Goal: Task Accomplishment & Management: Complete application form

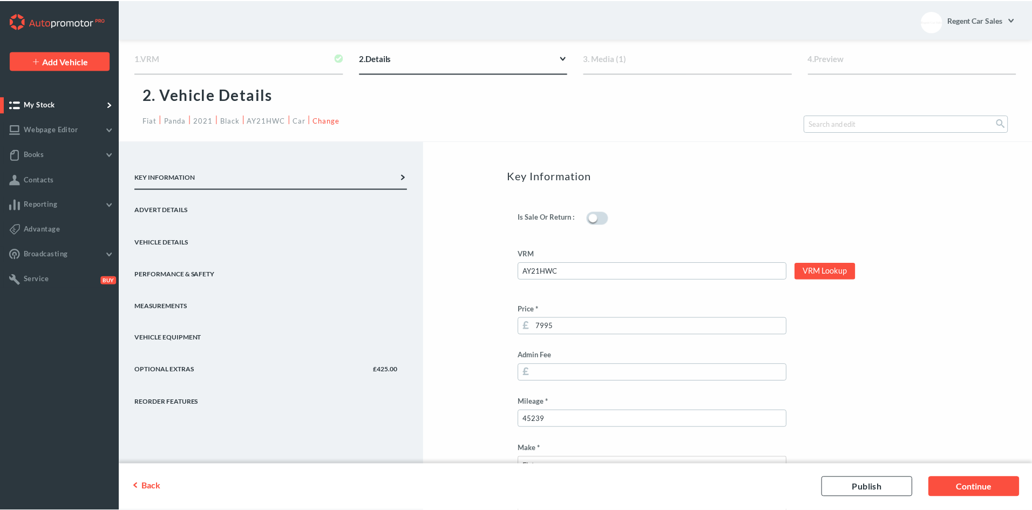
scroll to position [263, 0]
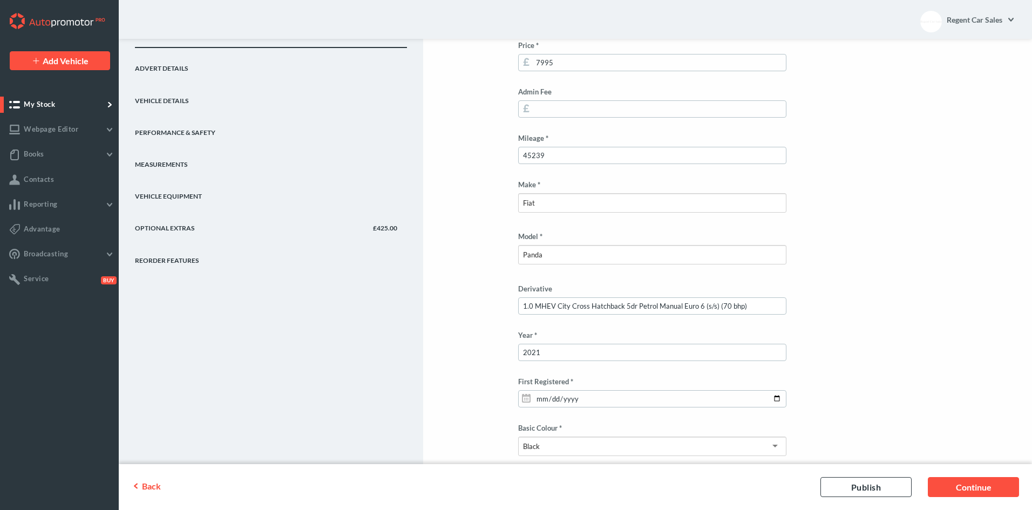
click at [167, 225] on link "Optional Extras £425.00" at bounding box center [271, 224] width 272 height 32
type input "7995"
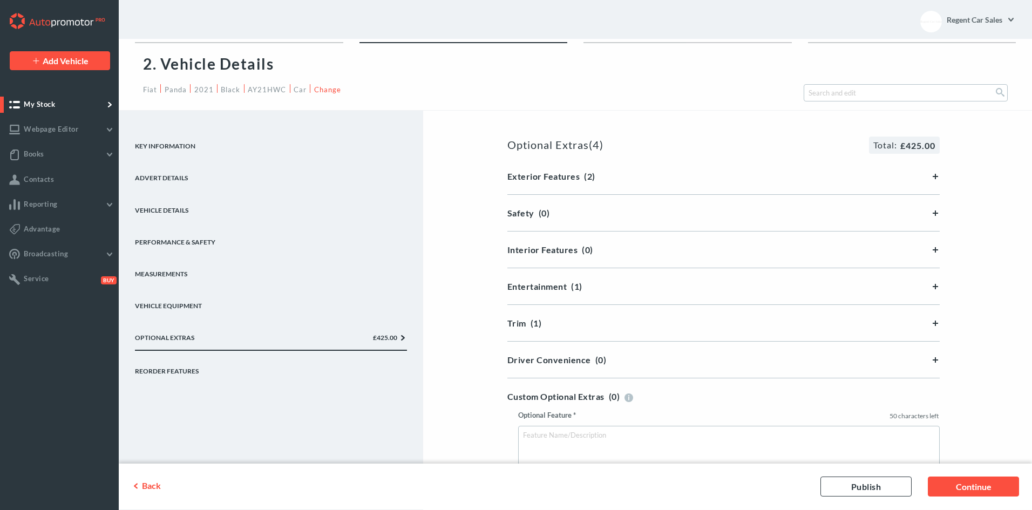
scroll to position [0, 0]
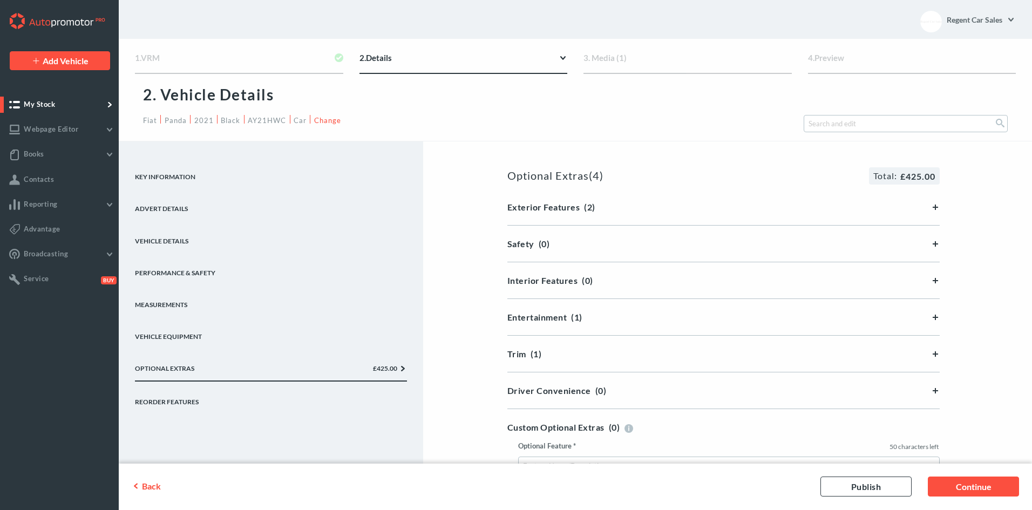
click at [171, 335] on link "Vehicle Equipment" at bounding box center [271, 332] width 272 height 32
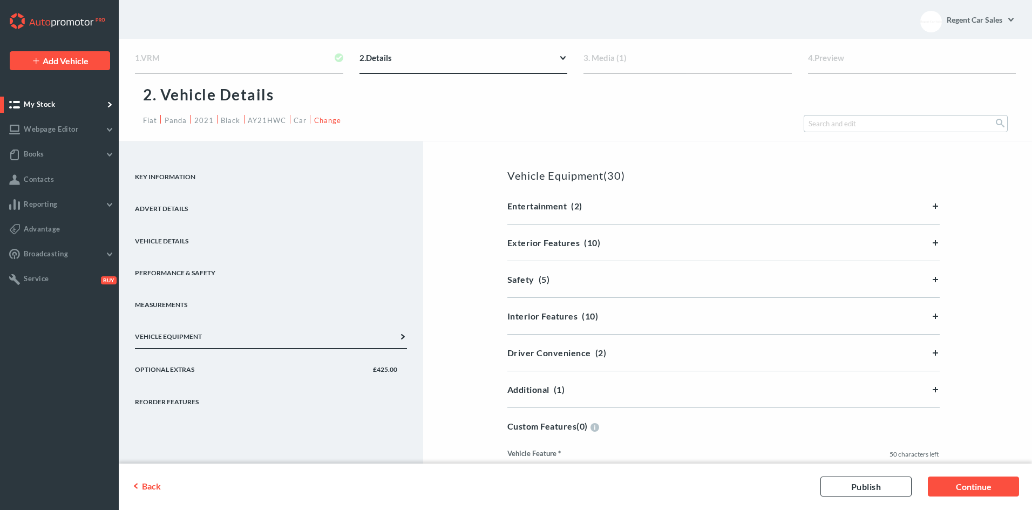
click at [172, 300] on link "Measurements" at bounding box center [271, 300] width 272 height 32
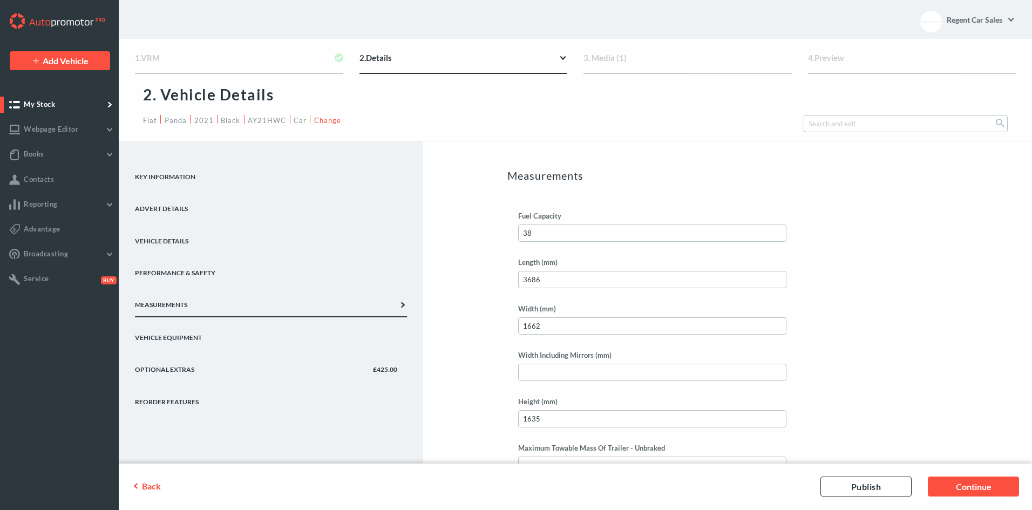
click at [180, 272] on link "Performance & Safety" at bounding box center [271, 269] width 272 height 32
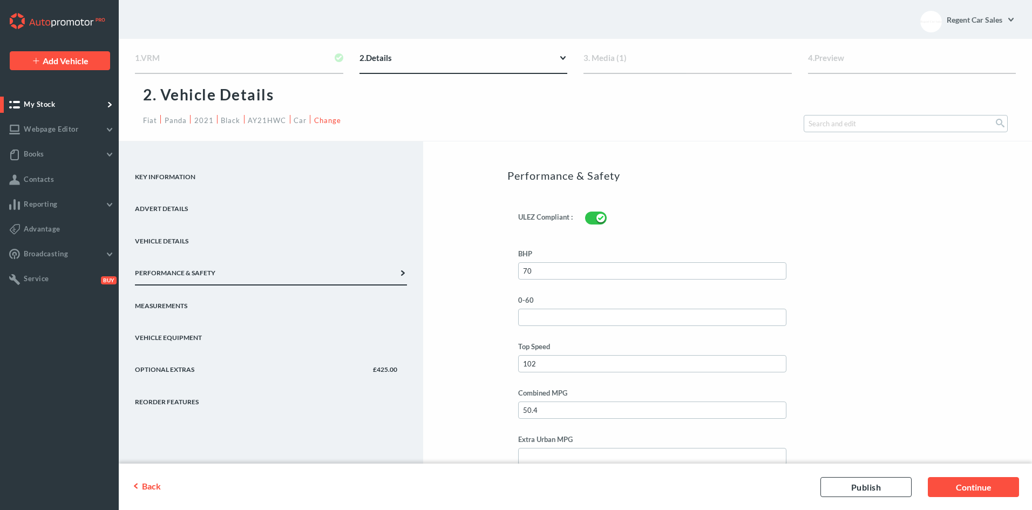
click at [176, 236] on link "Vehicle Details" at bounding box center [271, 237] width 272 height 32
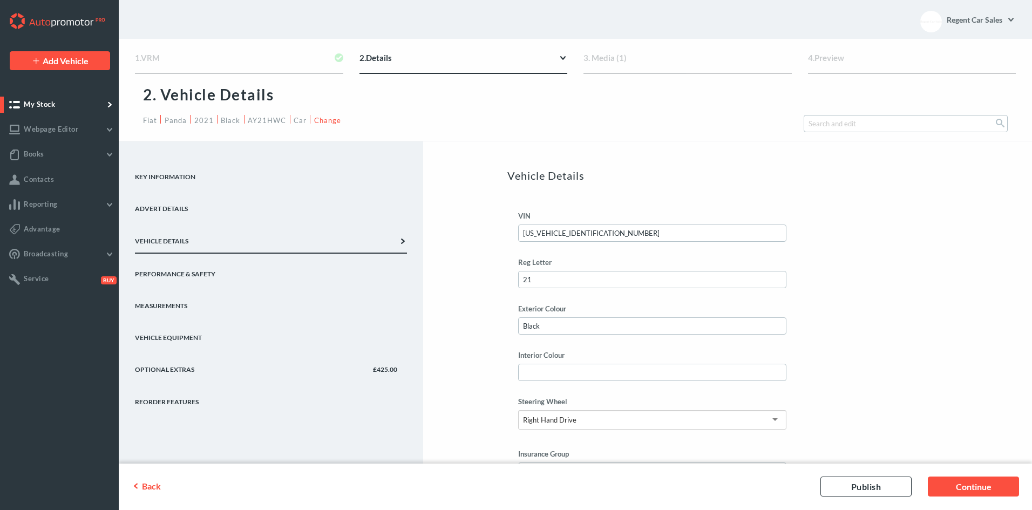
click at [171, 206] on link "Advert Details" at bounding box center [271, 204] width 272 height 32
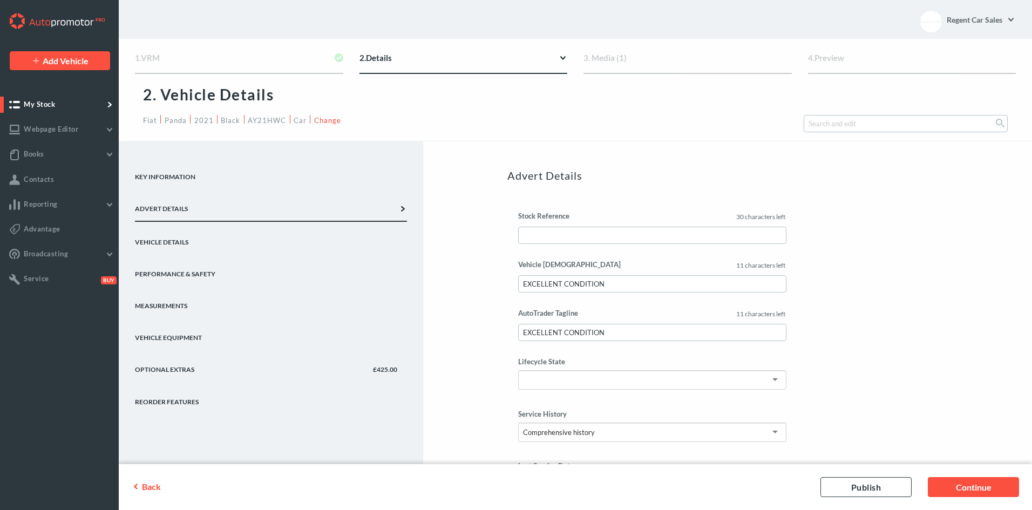
click at [167, 186] on link "Key Information" at bounding box center [271, 172] width 272 height 32
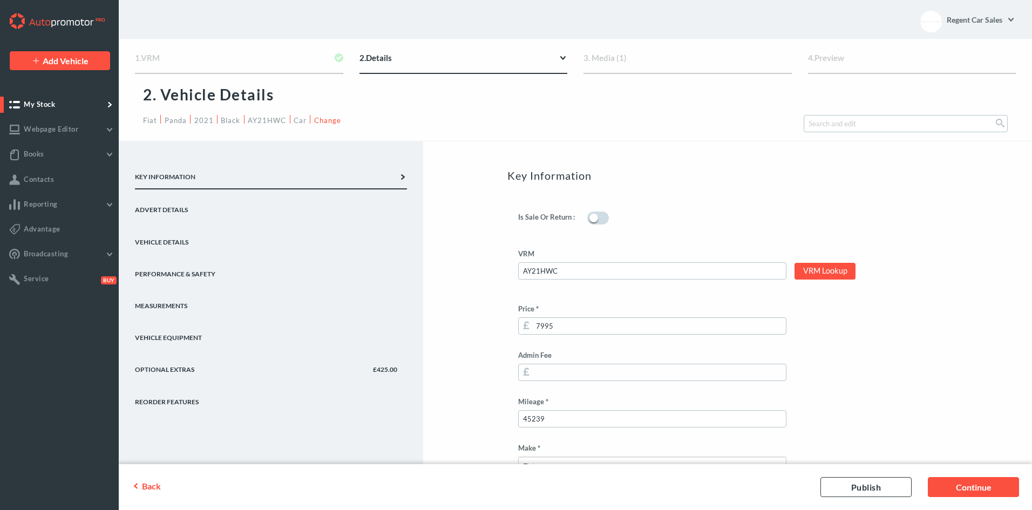
click at [169, 212] on link "Advert Details" at bounding box center [271, 205] width 272 height 32
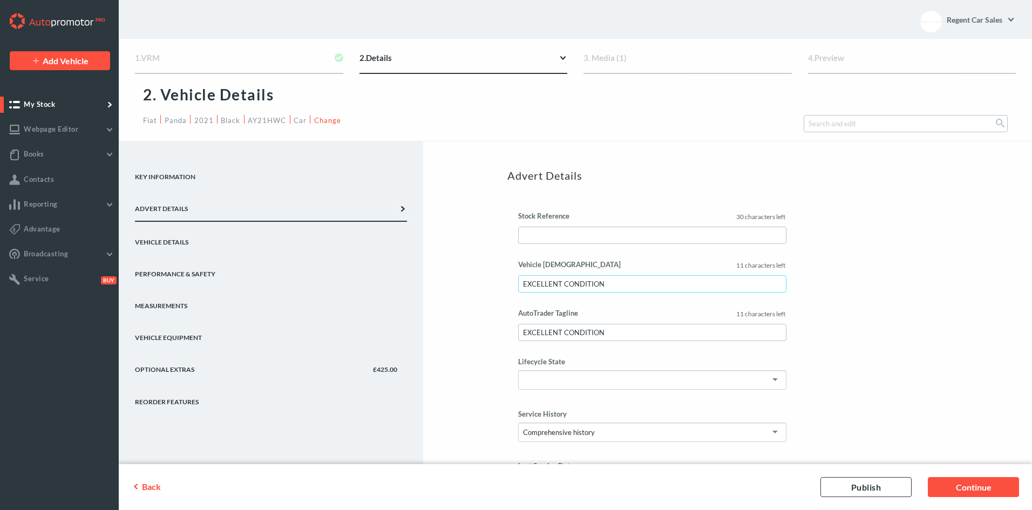
click at [522, 281] on input "EXCELLENT CONDITION" at bounding box center [652, 283] width 268 height 17
drag, startPoint x: 657, startPoint y: 281, endPoint x: 44, endPoint y: 200, distance: 618.8
type input "ECONOMICAL HYBRID"
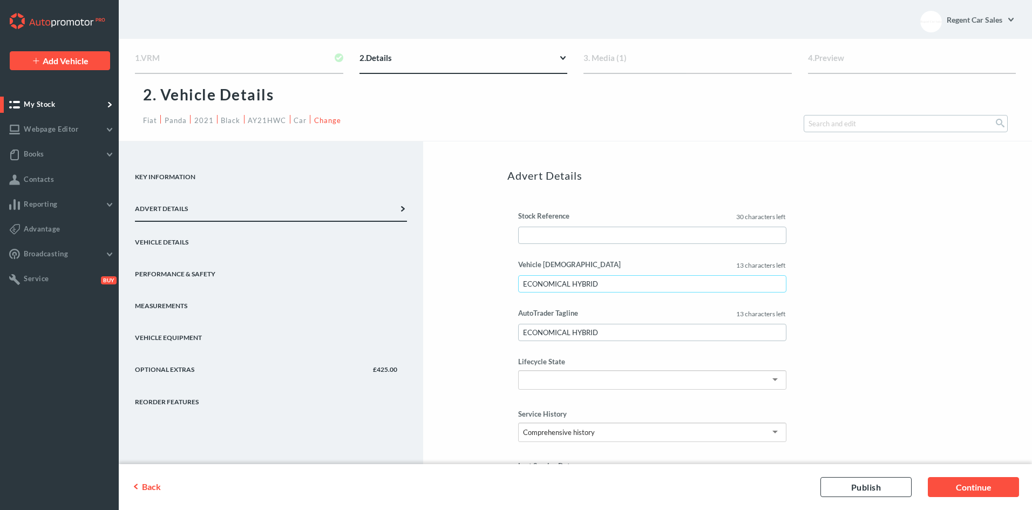
click at [638, 283] on input "ECONOMICAL HYBRID" at bounding box center [652, 283] width 268 height 17
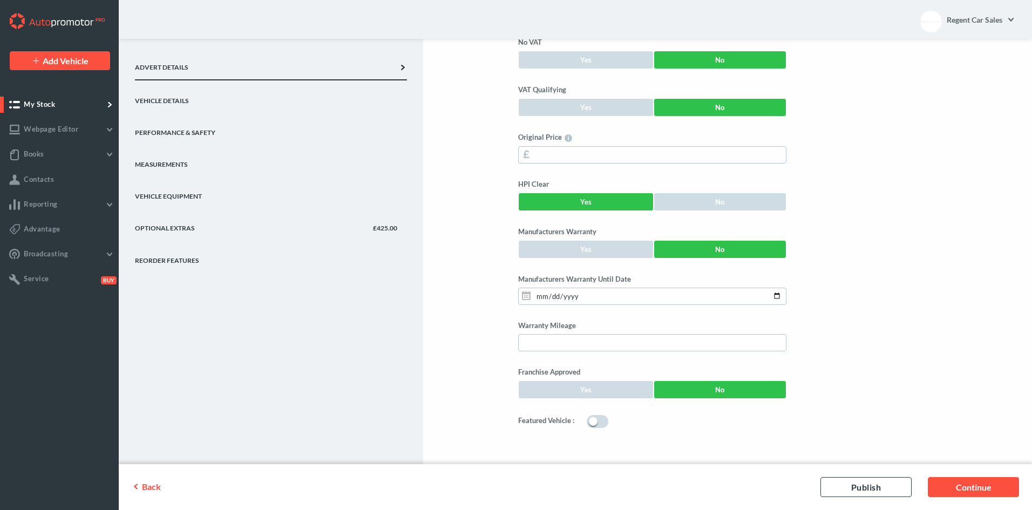
scroll to position [574, 0]
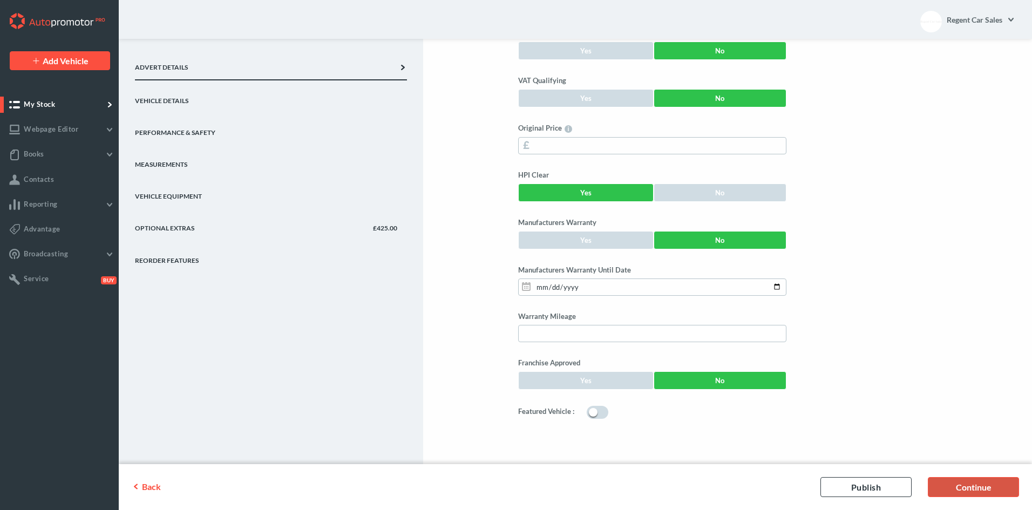
click at [947, 489] on link "Continue" at bounding box center [973, 487] width 91 height 20
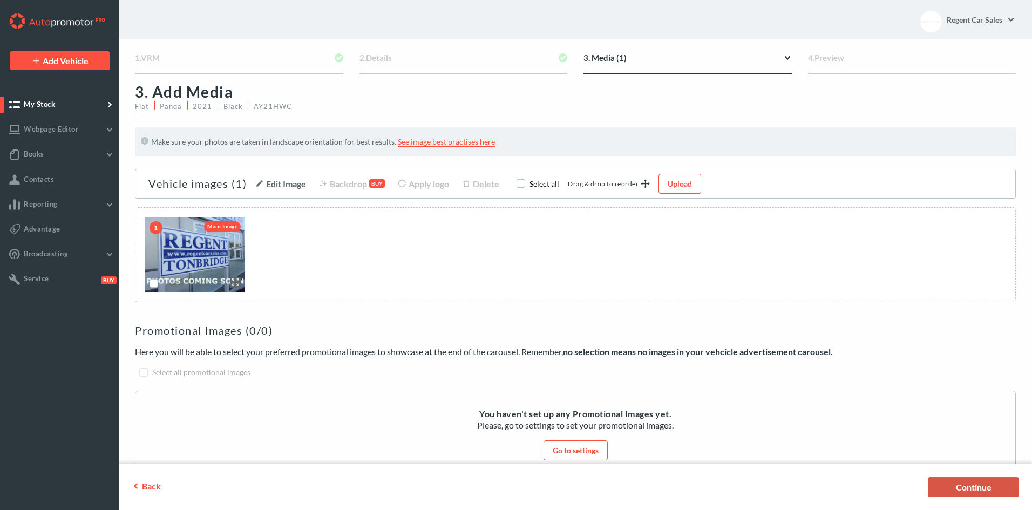
click at [965, 490] on link "Continue" at bounding box center [973, 487] width 91 height 20
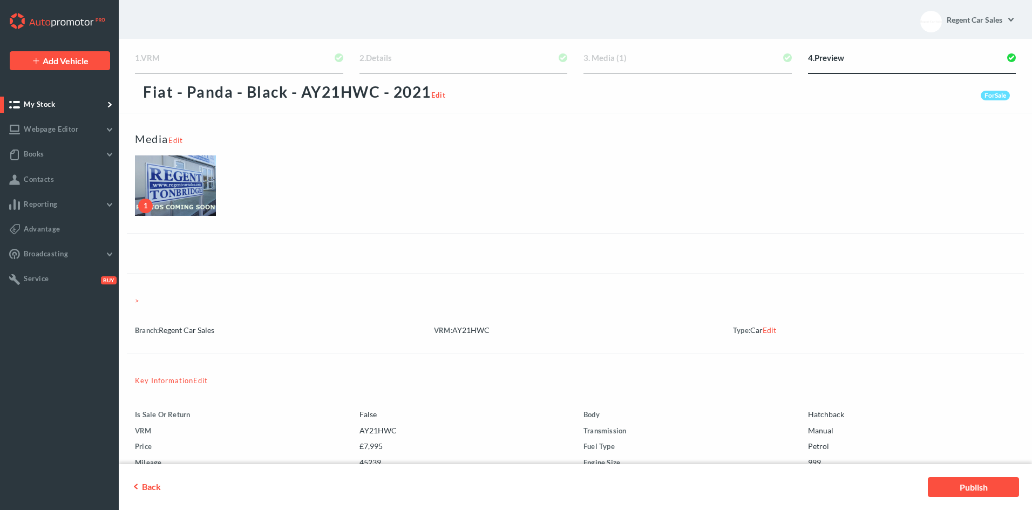
click at [965, 490] on link "Publish" at bounding box center [973, 487] width 91 height 20
